Goal: Task Accomplishment & Management: Check status

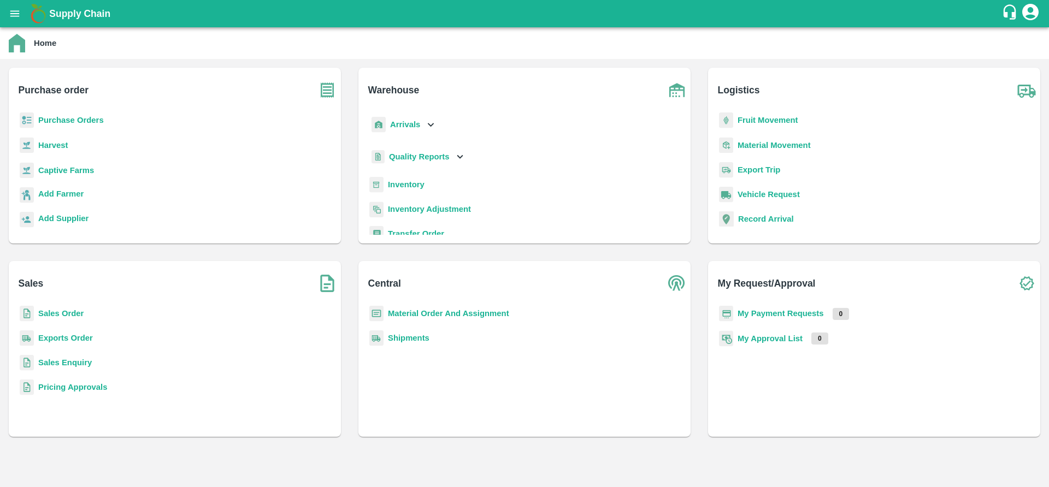
click at [74, 120] on b "Purchase Orders" at bounding box center [71, 120] width 66 height 9
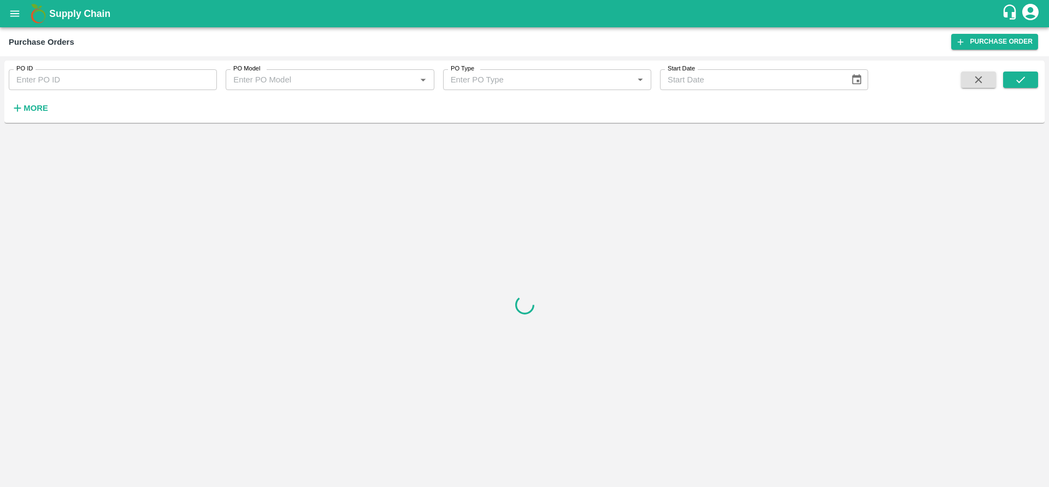
click at [26, 108] on strong "More" at bounding box center [35, 108] width 25 height 9
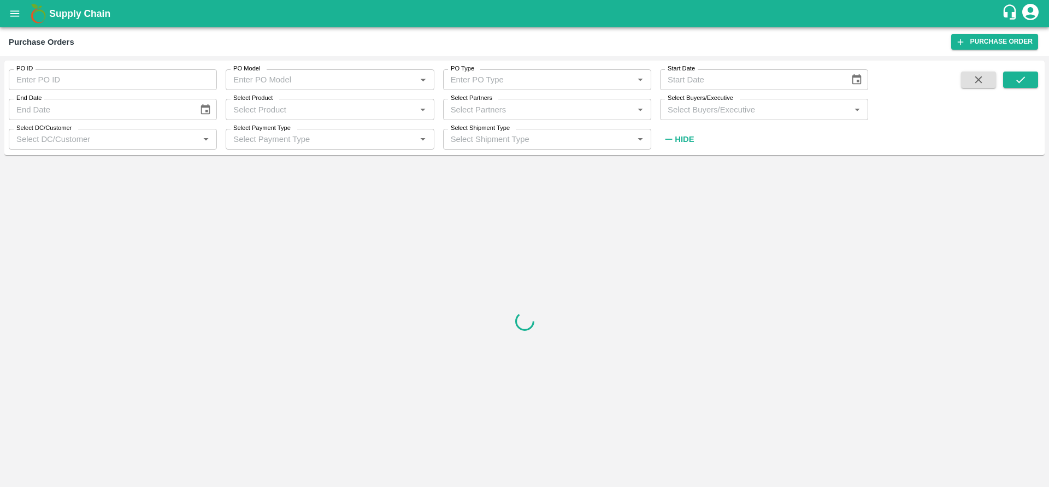
click at [128, 142] on input "Select DC/Customer" at bounding box center [104, 139] width 184 height 14
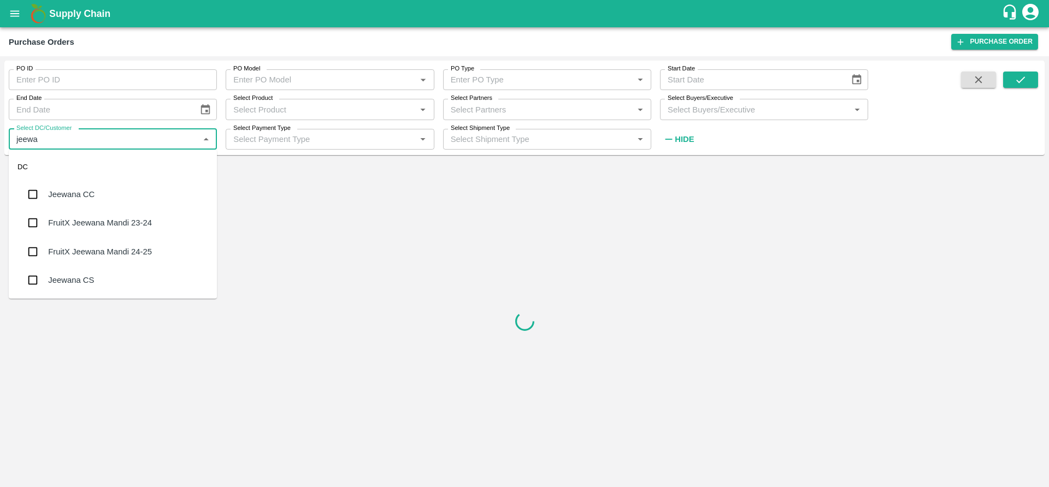
type input "jeewa"
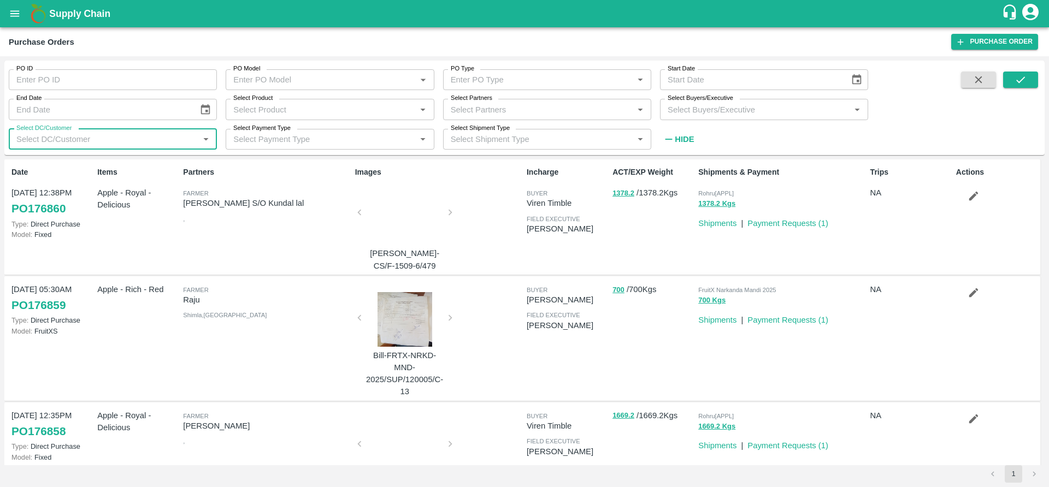
click at [109, 136] on input "Select DC/Customer" at bounding box center [104, 139] width 184 height 14
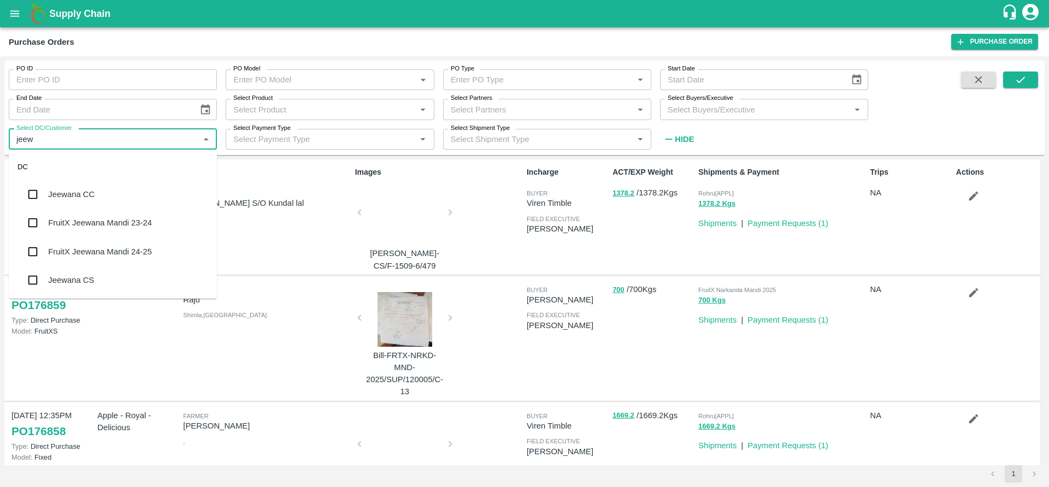
type input "jeewa"
click at [146, 224] on div "FruitX Jeewana Mandi 23-24" at bounding box center [100, 223] width 104 height 12
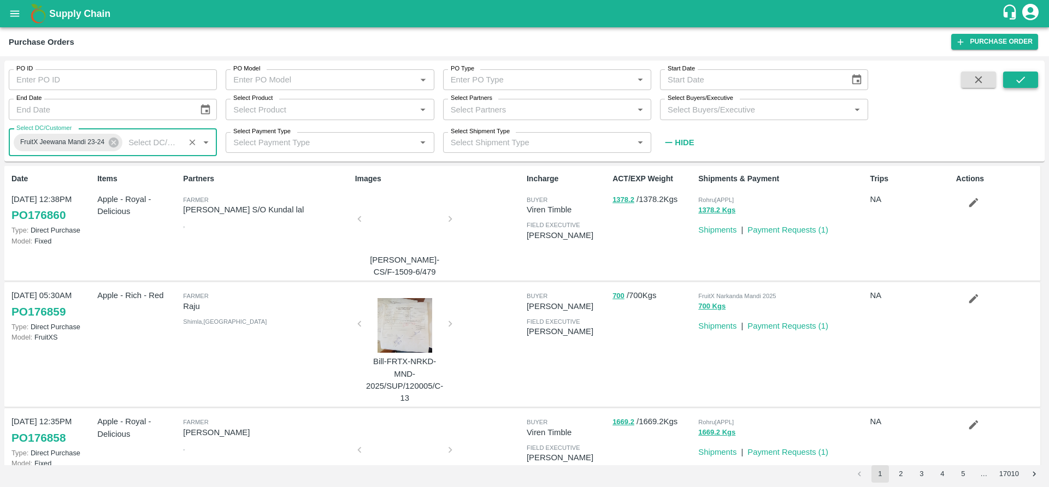
click at [1014, 77] on icon "submit" at bounding box center [1020, 80] width 12 height 12
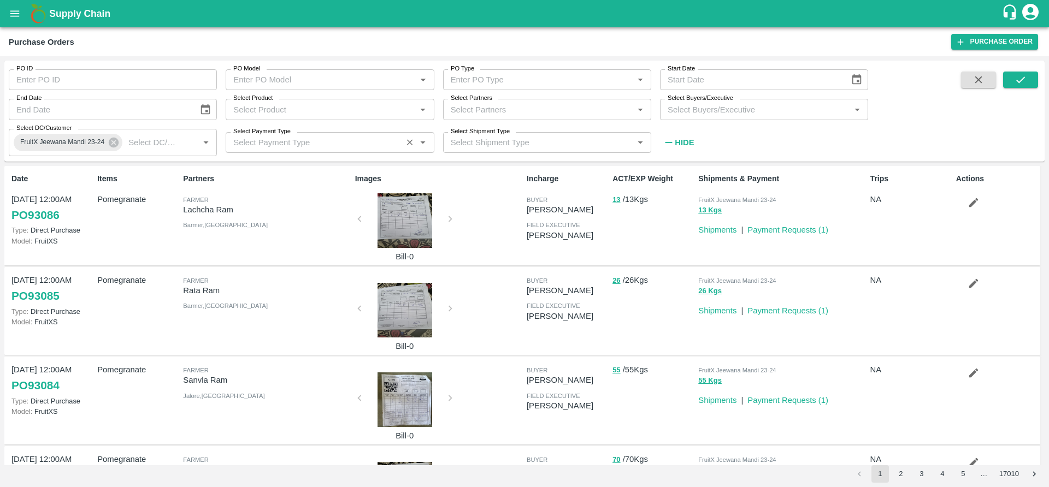
click at [375, 143] on input "Select Payment Type" at bounding box center [313, 142] width 169 height 14
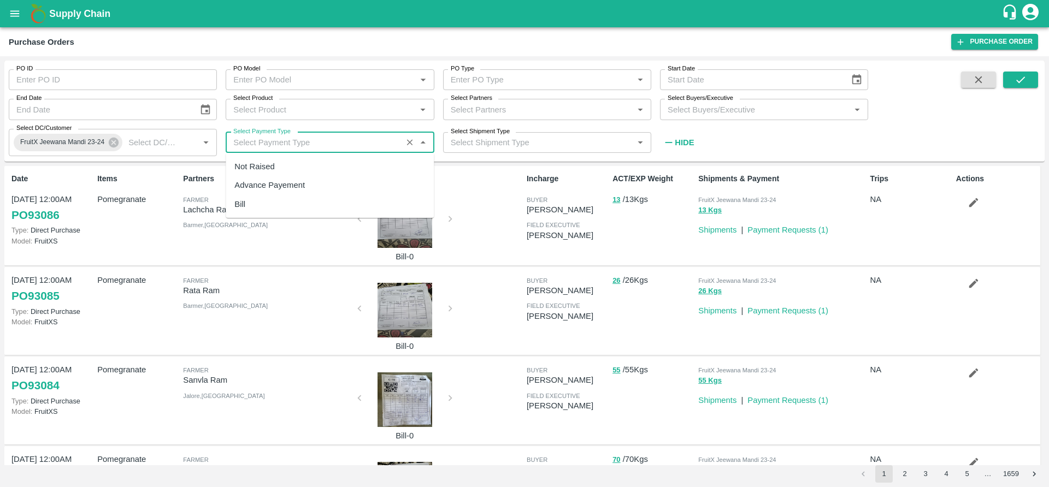
click at [356, 164] on div "Not Raised" at bounding box center [330, 166] width 208 height 19
click at [1037, 75] on button "submit" at bounding box center [1020, 80] width 35 height 16
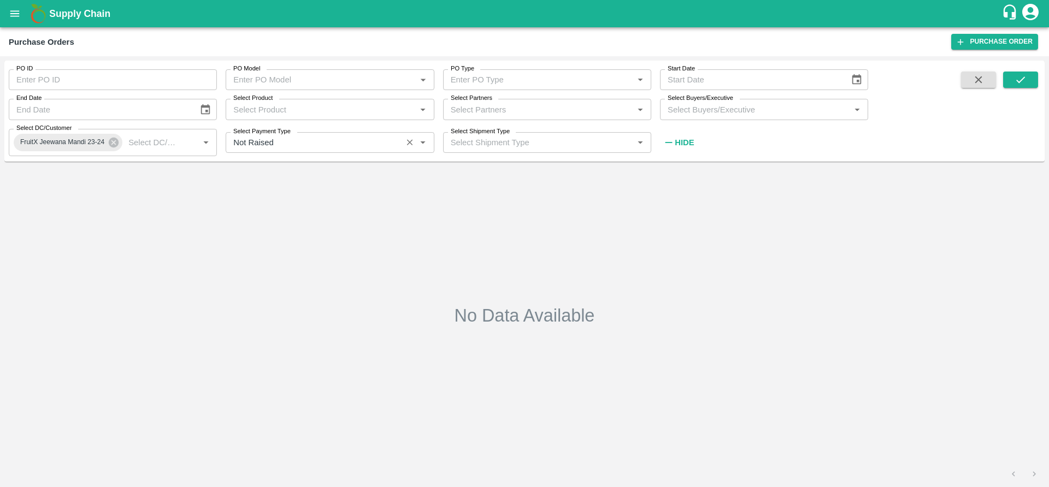
click at [363, 140] on input "Select Payment Type" at bounding box center [313, 142] width 169 height 14
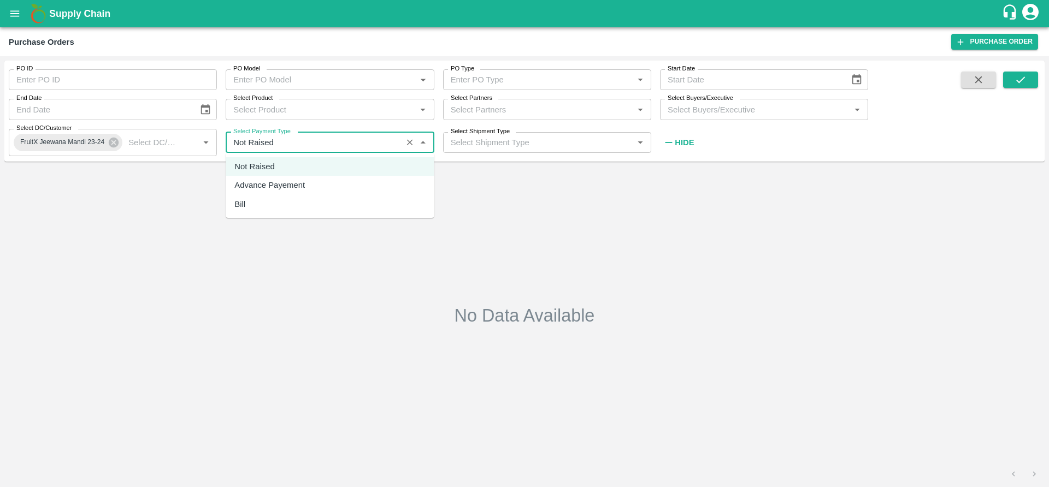
click at [328, 198] on div "Bill" at bounding box center [330, 204] width 208 height 19
type input "Bill"
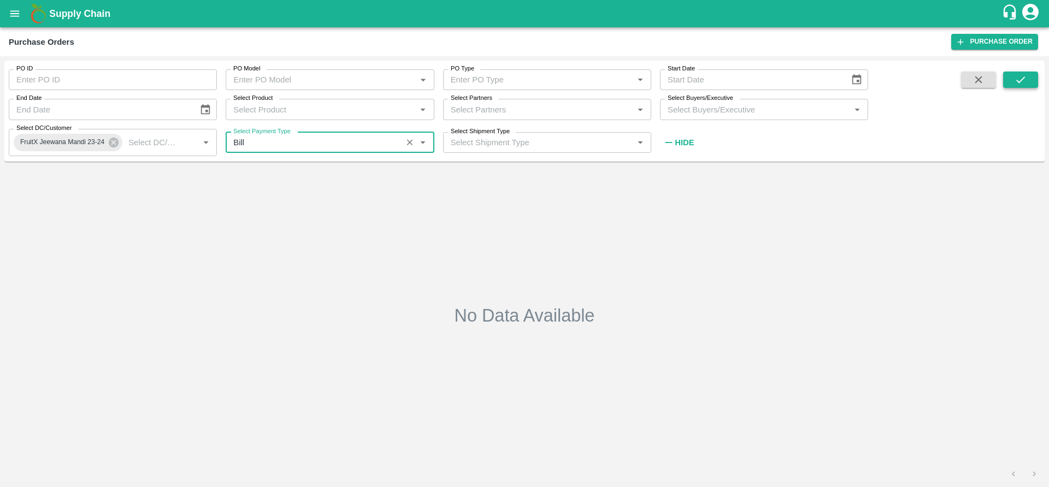
click at [1026, 81] on icon "submit" at bounding box center [1020, 80] width 12 height 12
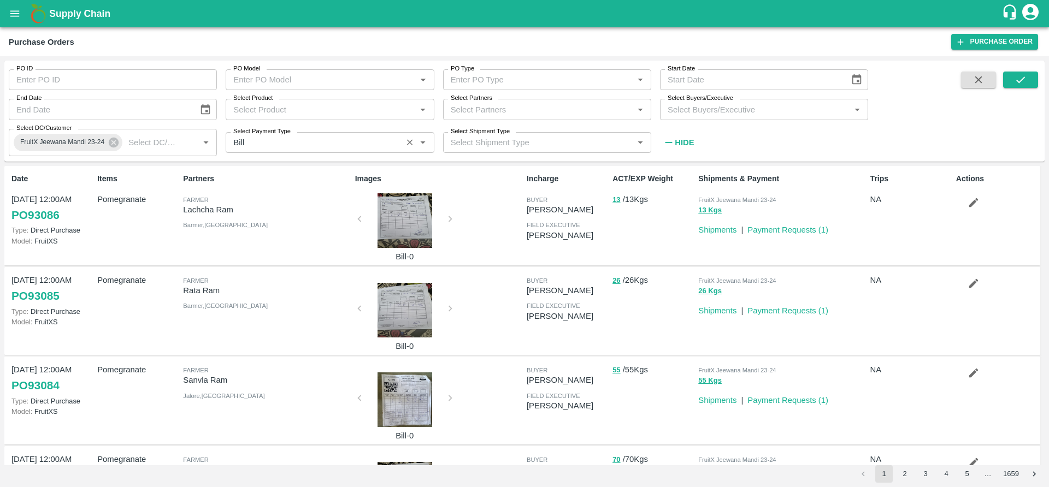
click at [320, 139] on input "Select Payment Type" at bounding box center [313, 142] width 169 height 14
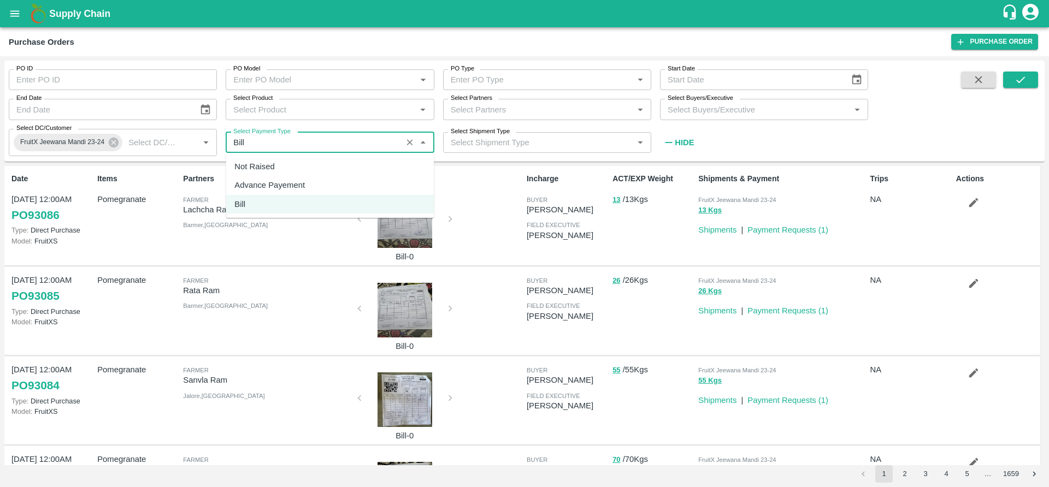
click at [733, 142] on div "PO ID PO ID PO Model PO Model   * PO Type PO Type   * Start Date Start Date End…" at bounding box center [434, 109] width 868 height 96
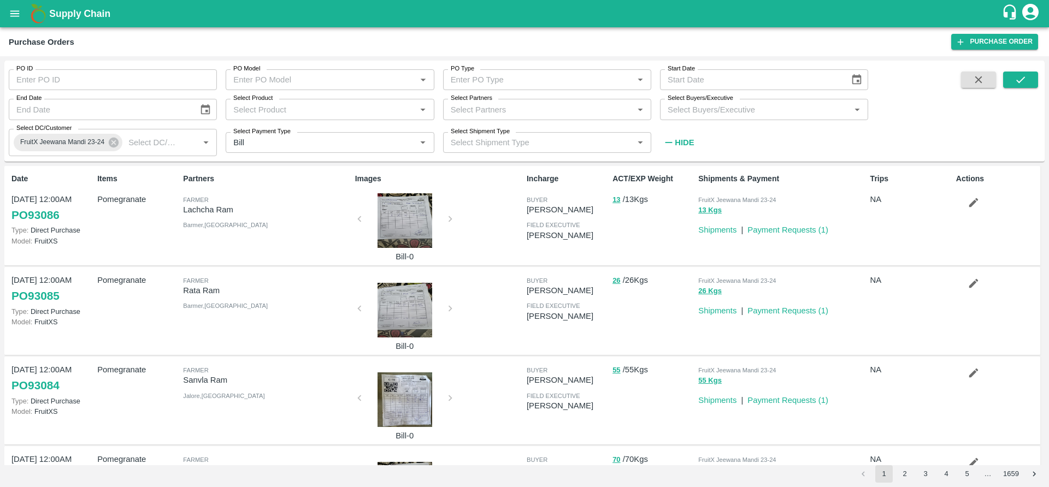
click at [68, 80] on input "PO ID" at bounding box center [113, 79] width 208 height 21
paste input "81260"
type input "81260"
click at [1017, 75] on icon "submit" at bounding box center [1020, 80] width 12 height 12
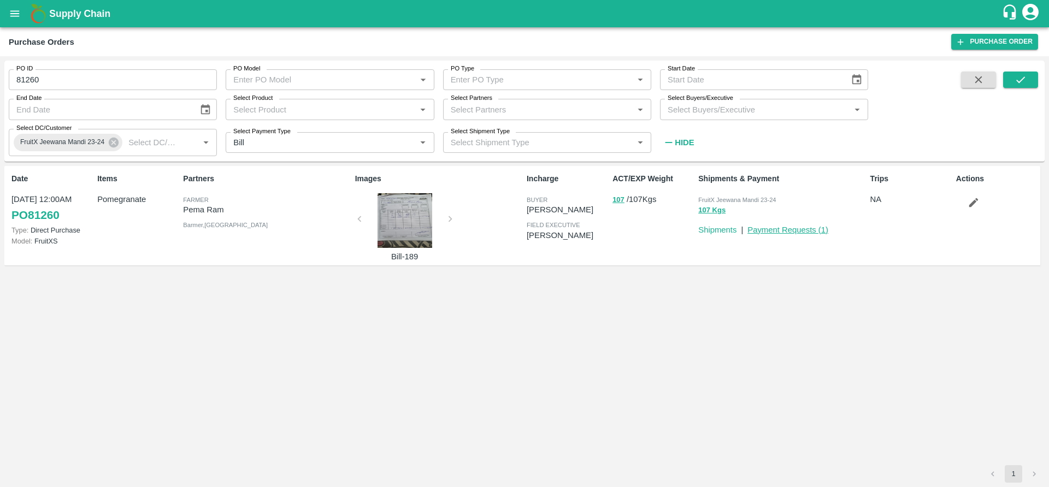
click at [780, 226] on link "Payment Requests ( 1 )" at bounding box center [787, 230] width 81 height 9
